Goal: Task Accomplishment & Management: Use online tool/utility

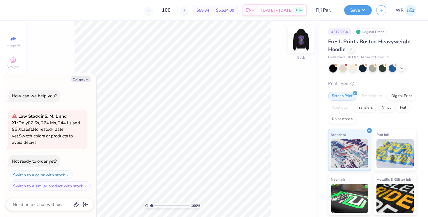
click at [301, 35] on img at bounding box center [300, 39] width 23 height 23
click at [403, 69] on icon at bounding box center [401, 67] width 5 height 5
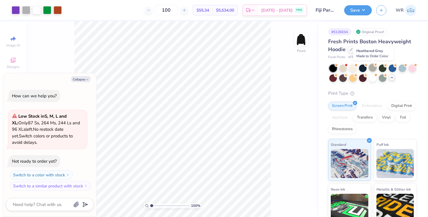
click at [372, 66] on div at bounding box center [373, 68] width 8 height 8
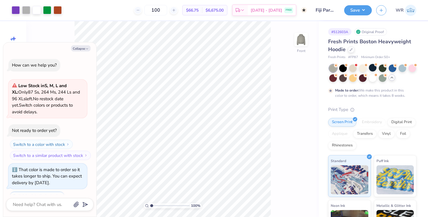
scroll to position [23, 0]
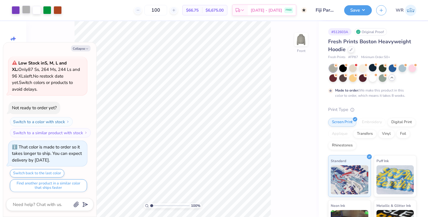
click at [25, 10] on div at bounding box center [26, 10] width 8 height 8
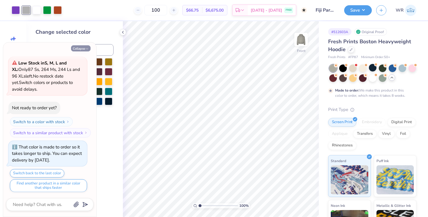
click at [85, 48] on button "Collapse" at bounding box center [81, 48] width 20 height 6
type textarea "x"
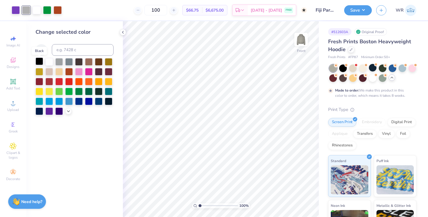
click at [37, 63] on div at bounding box center [40, 62] width 8 height 8
click at [50, 62] on div at bounding box center [49, 62] width 8 height 8
click at [58, 63] on div at bounding box center [59, 62] width 8 height 8
click at [69, 62] on div at bounding box center [69, 62] width 8 height 8
click at [78, 63] on div at bounding box center [79, 62] width 8 height 8
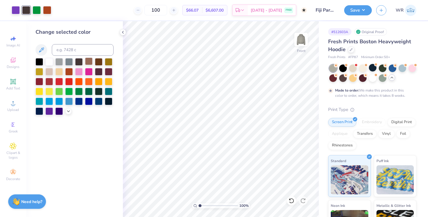
click at [88, 61] on div at bounding box center [89, 62] width 8 height 8
click at [38, 61] on div at bounding box center [40, 62] width 8 height 8
click at [78, 54] on input at bounding box center [83, 50] width 62 height 12
type input "5"
type input "Cool gray 5"
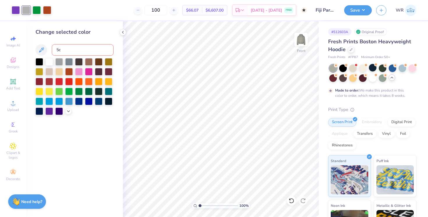
type input "5c"
click at [39, 62] on div at bounding box center [40, 62] width 8 height 8
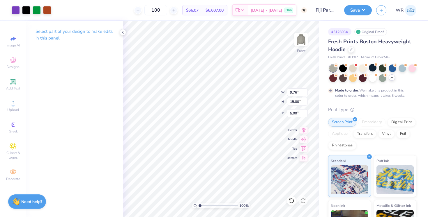
click at [327, 25] on div "# 512603A Original Proof Fresh Prints Boston Heavyweight Hoodie Fresh Prints # …" at bounding box center [373, 154] width 109 height 266
click at [86, 66] on div "Select part of your design to make edits in this panel" at bounding box center [74, 119] width 97 height 196
click at [122, 31] on icon at bounding box center [122, 32] width 5 height 5
